Goal: Navigation & Orientation: Find specific page/section

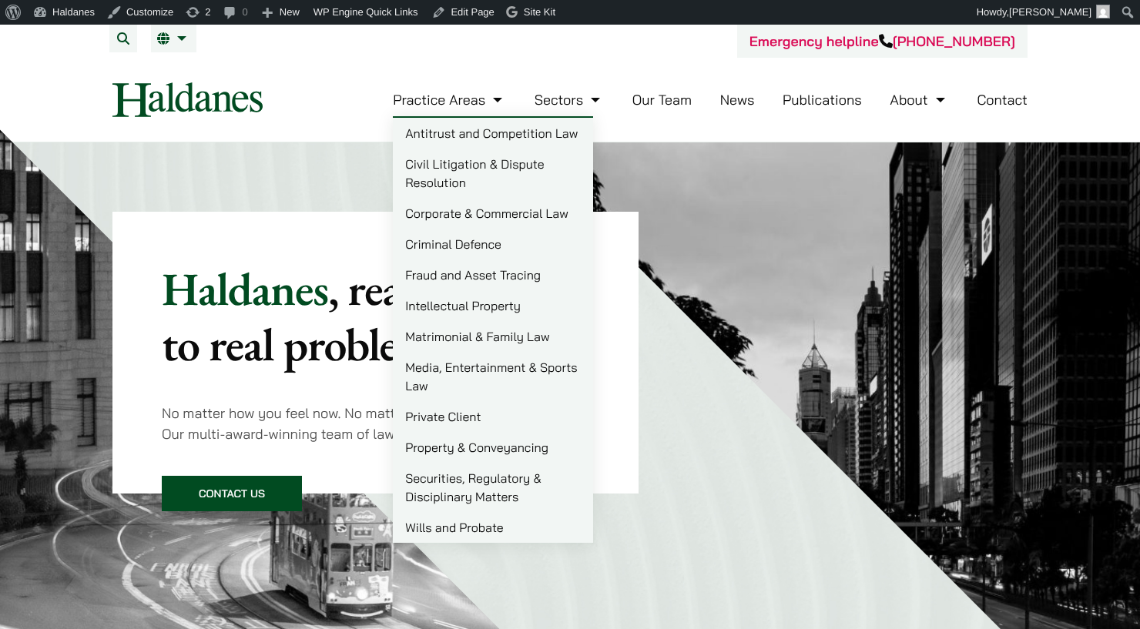
click at [469, 210] on link "Corporate & Commercial Law" at bounding box center [493, 213] width 200 height 31
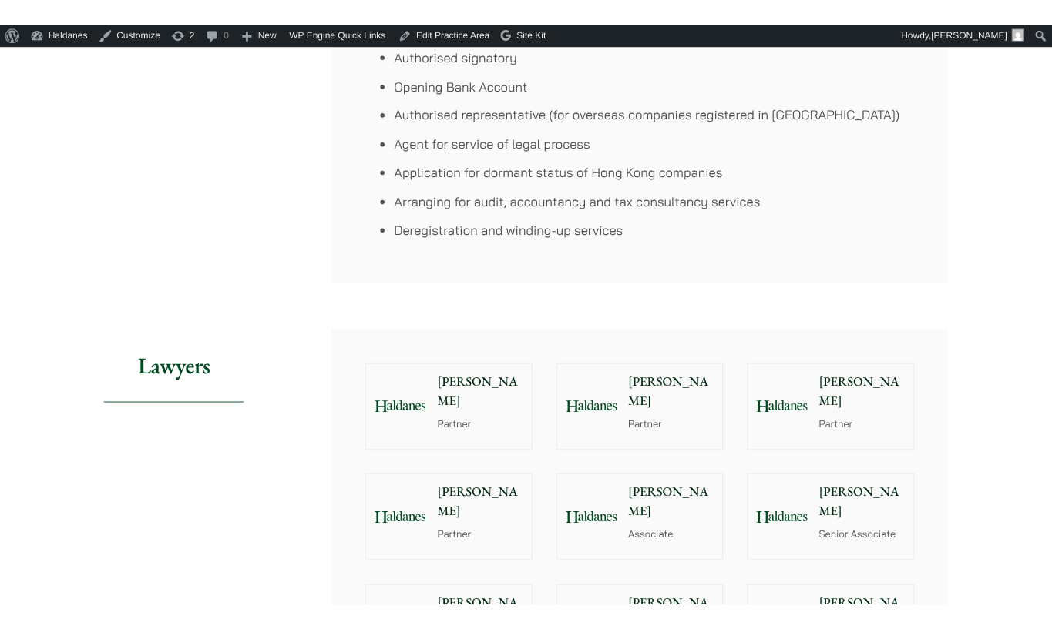
scroll to position [1572, 0]
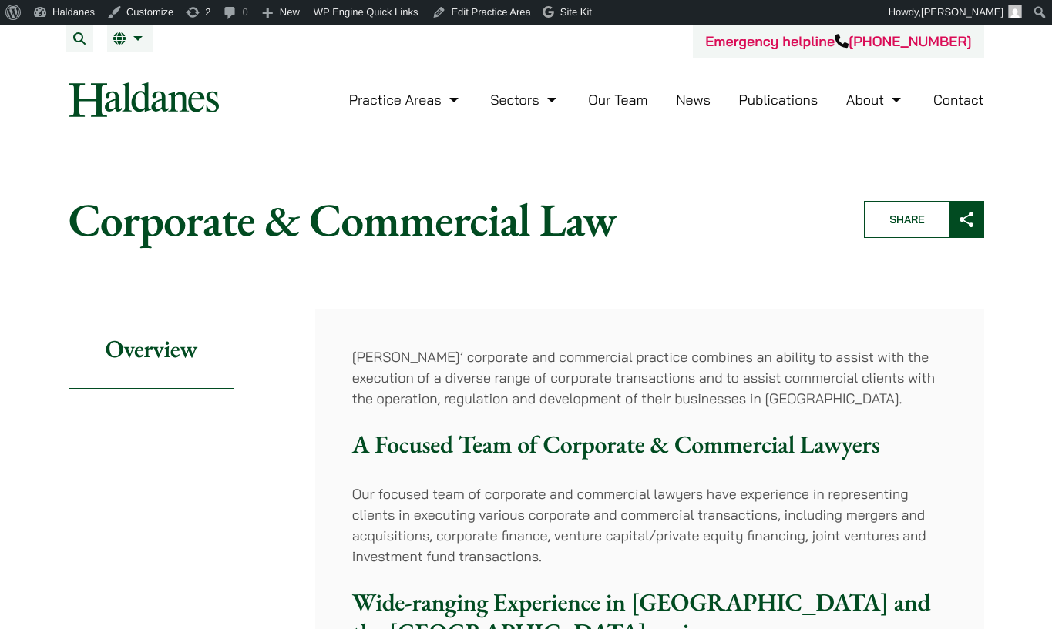
scroll to position [1572, 0]
click at [132, 75] on link "繁" at bounding box center [207, 69] width 200 height 31
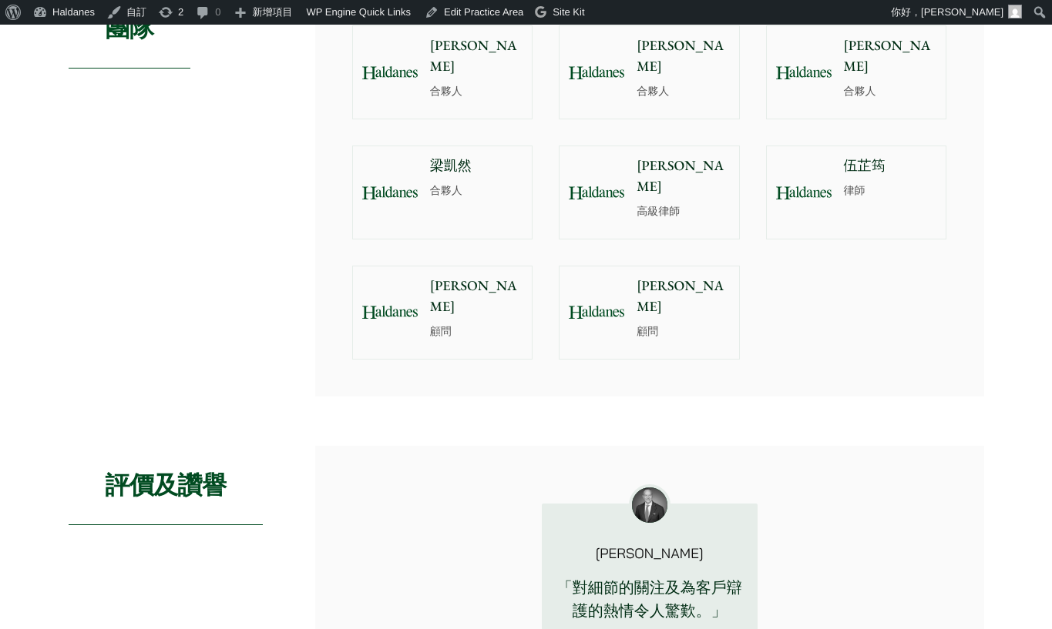
scroll to position [1493, 0]
